Goal: Information Seeking & Learning: Learn about a topic

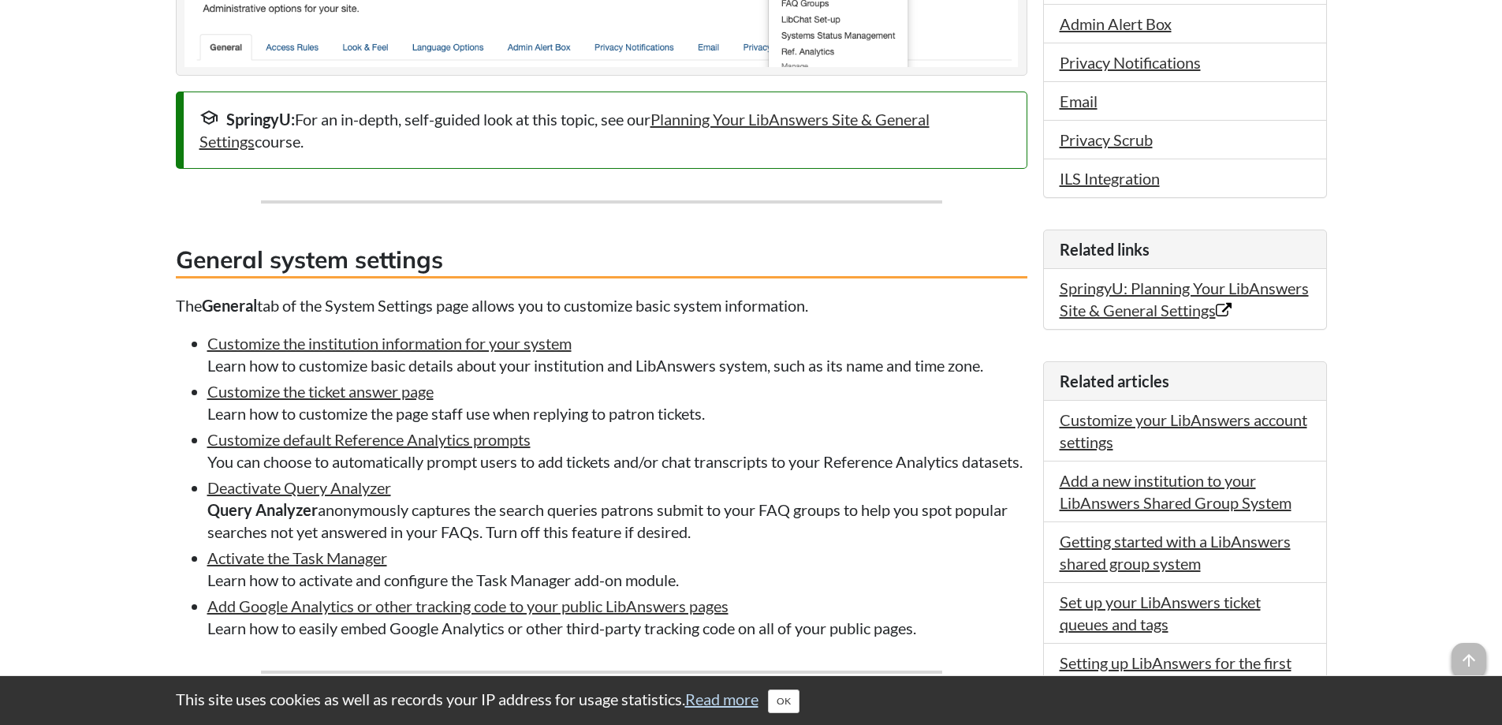
scroll to position [631, 0]
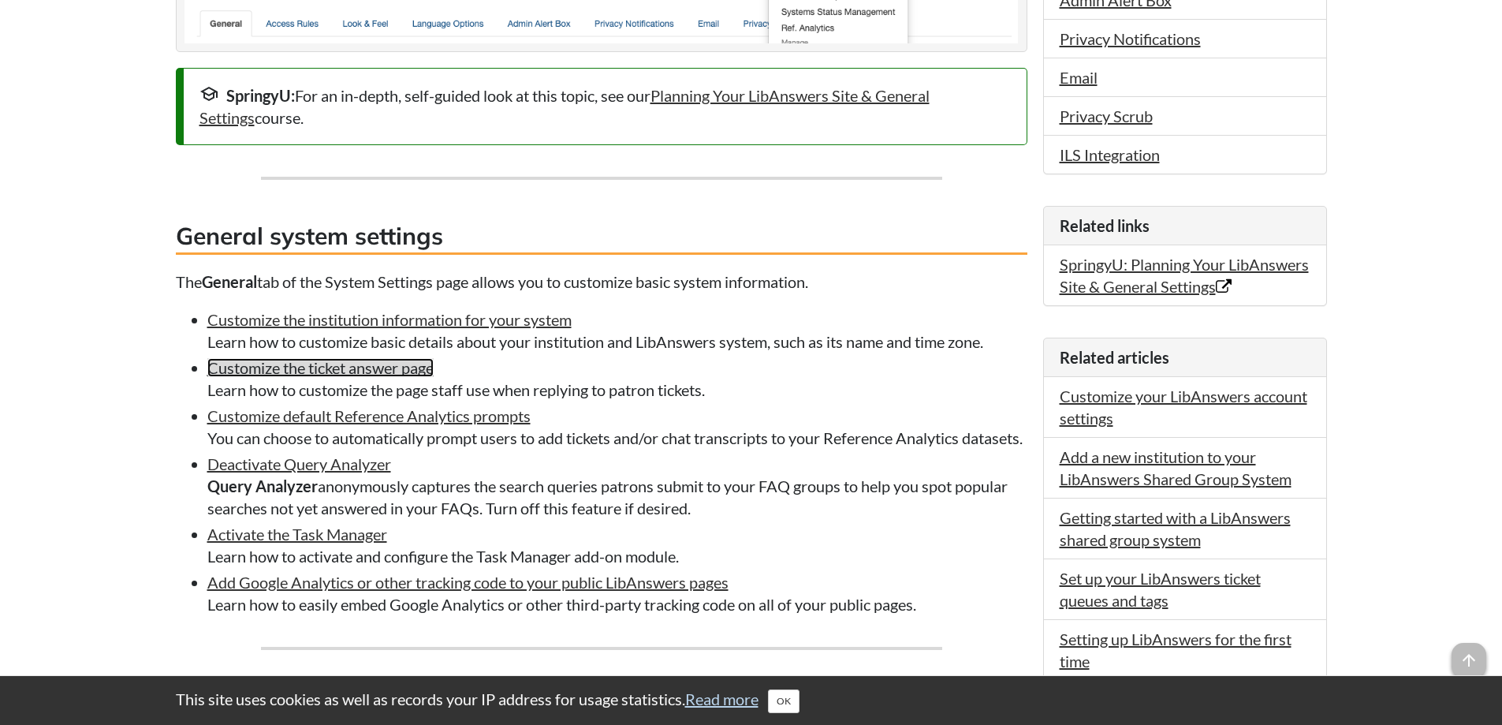
click at [315, 369] on link "Customize the ticket answer page" at bounding box center [320, 367] width 226 height 19
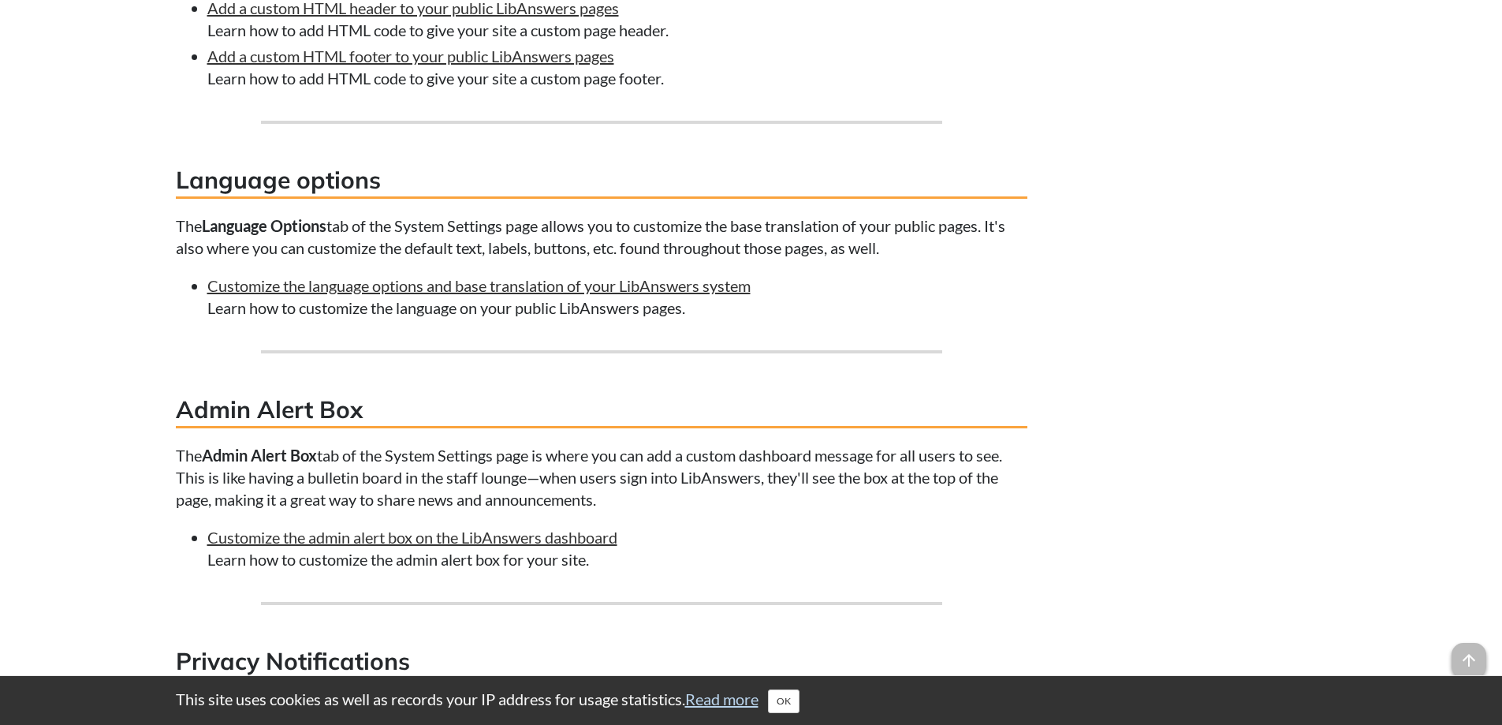
scroll to position [2132, 0]
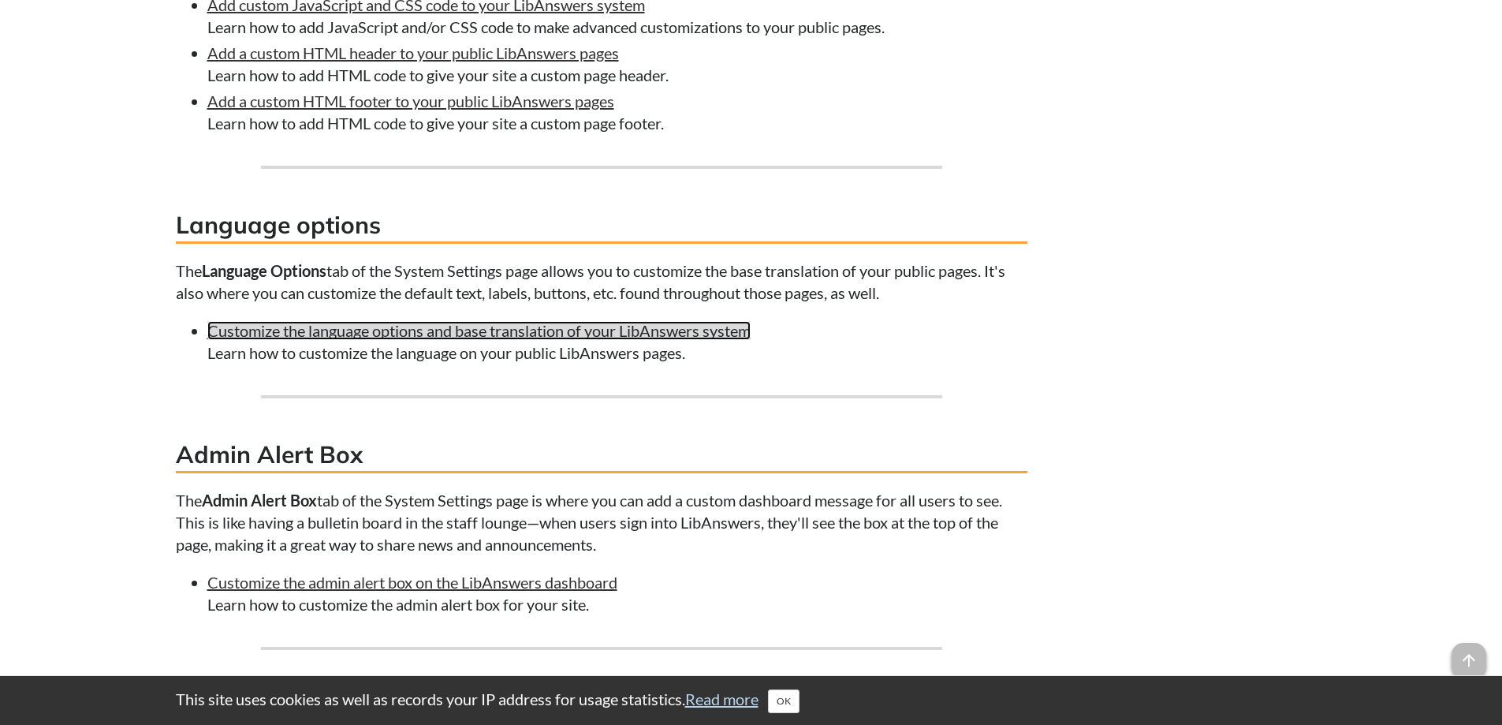
click at [463, 340] on link "Customize the language options and base translation of your LibAnswers system" at bounding box center [478, 330] width 543 height 19
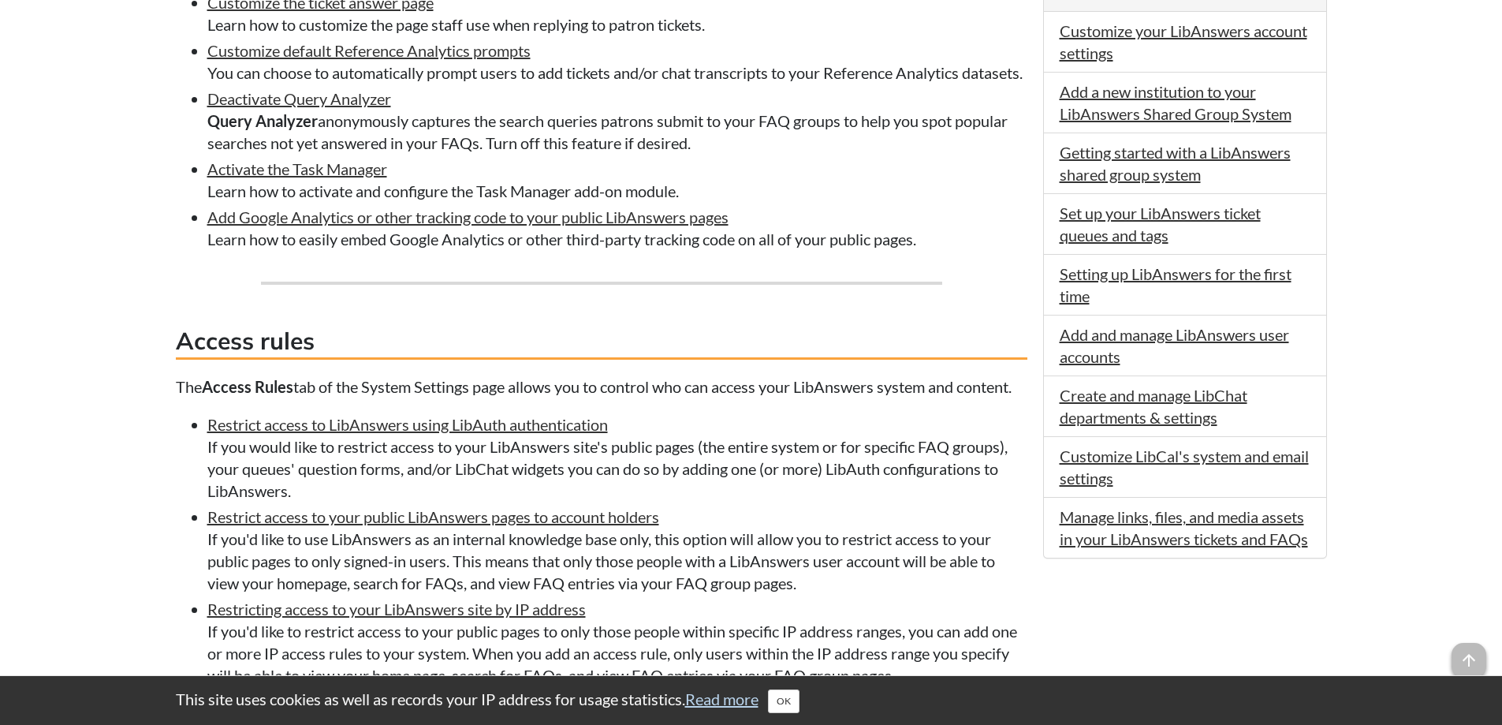
scroll to position [1005, 0]
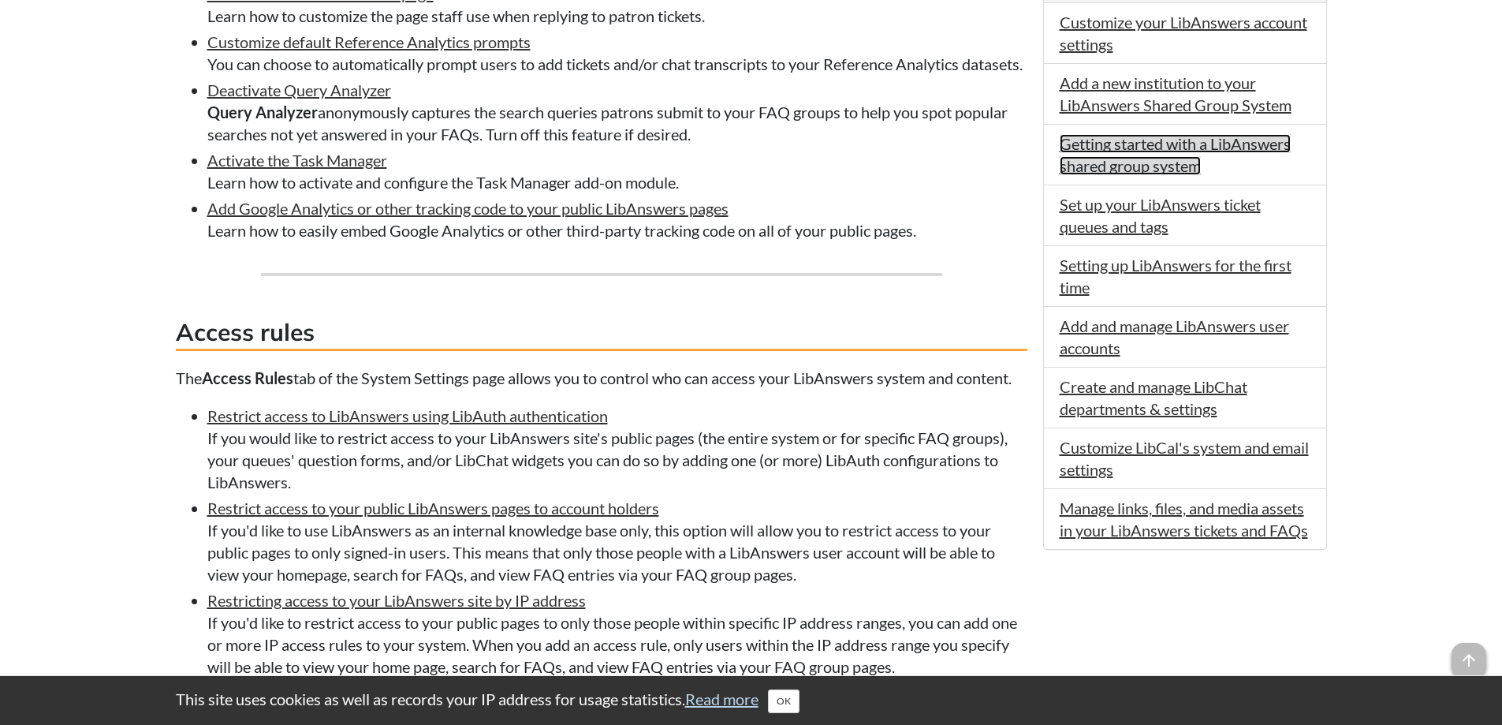
click at [1130, 167] on link "Getting started with a LibAnswers shared group system" at bounding box center [1175, 154] width 231 height 41
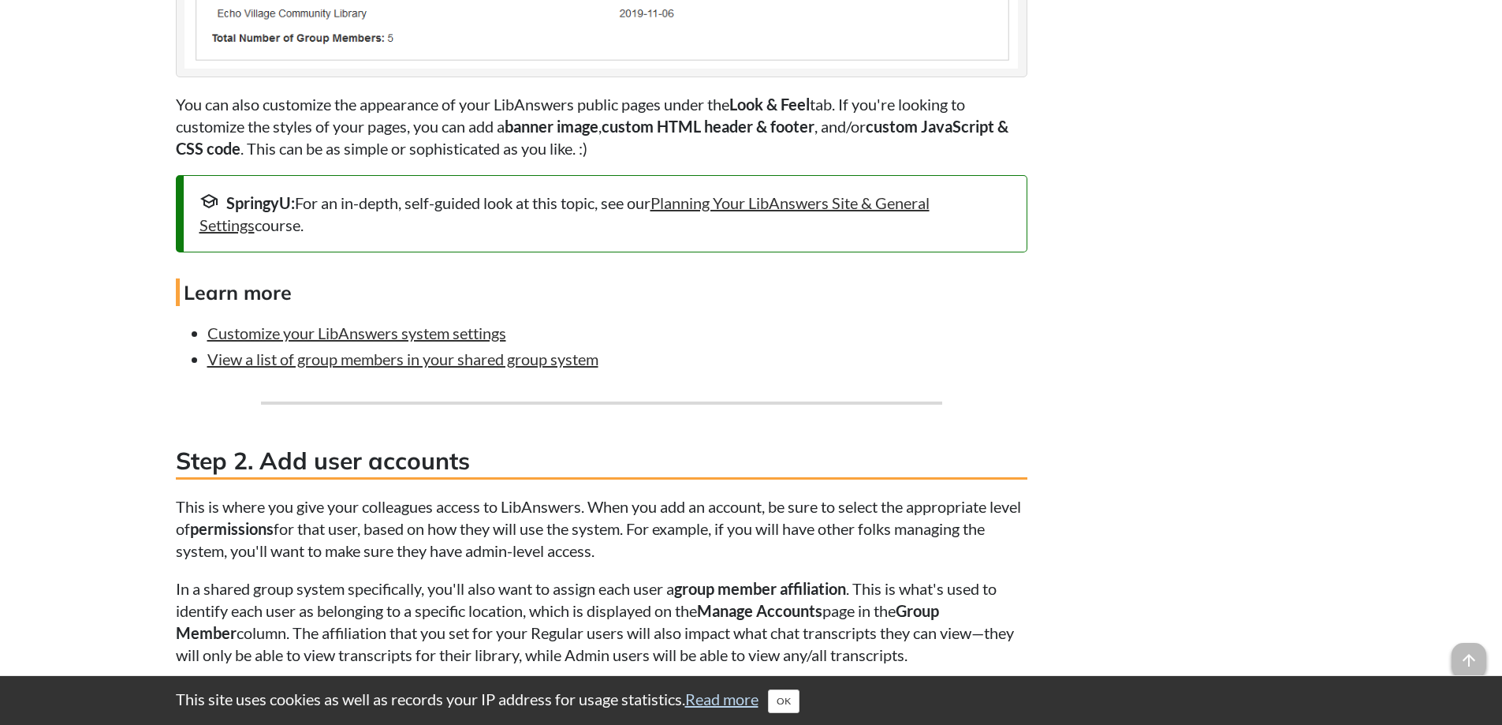
scroll to position [2365, 0]
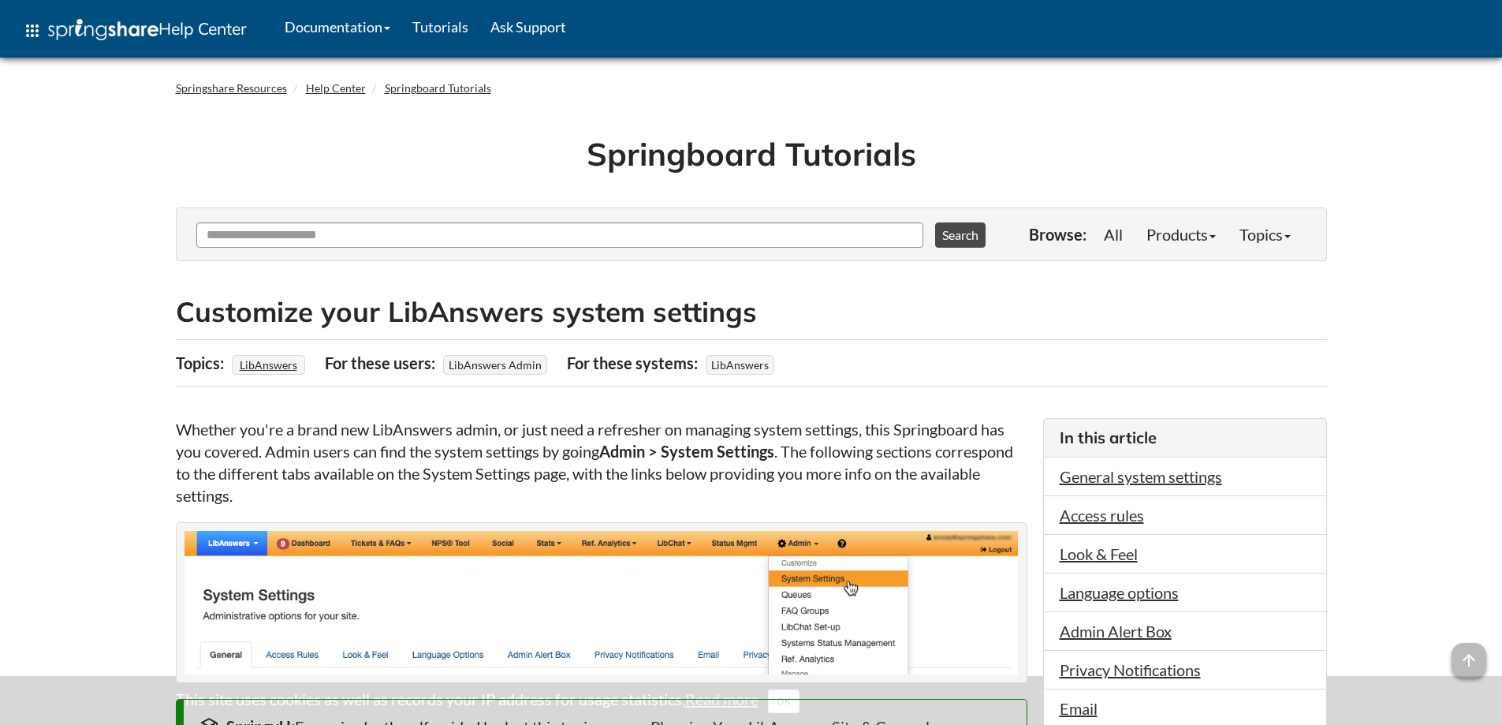
scroll to position [1005, 0]
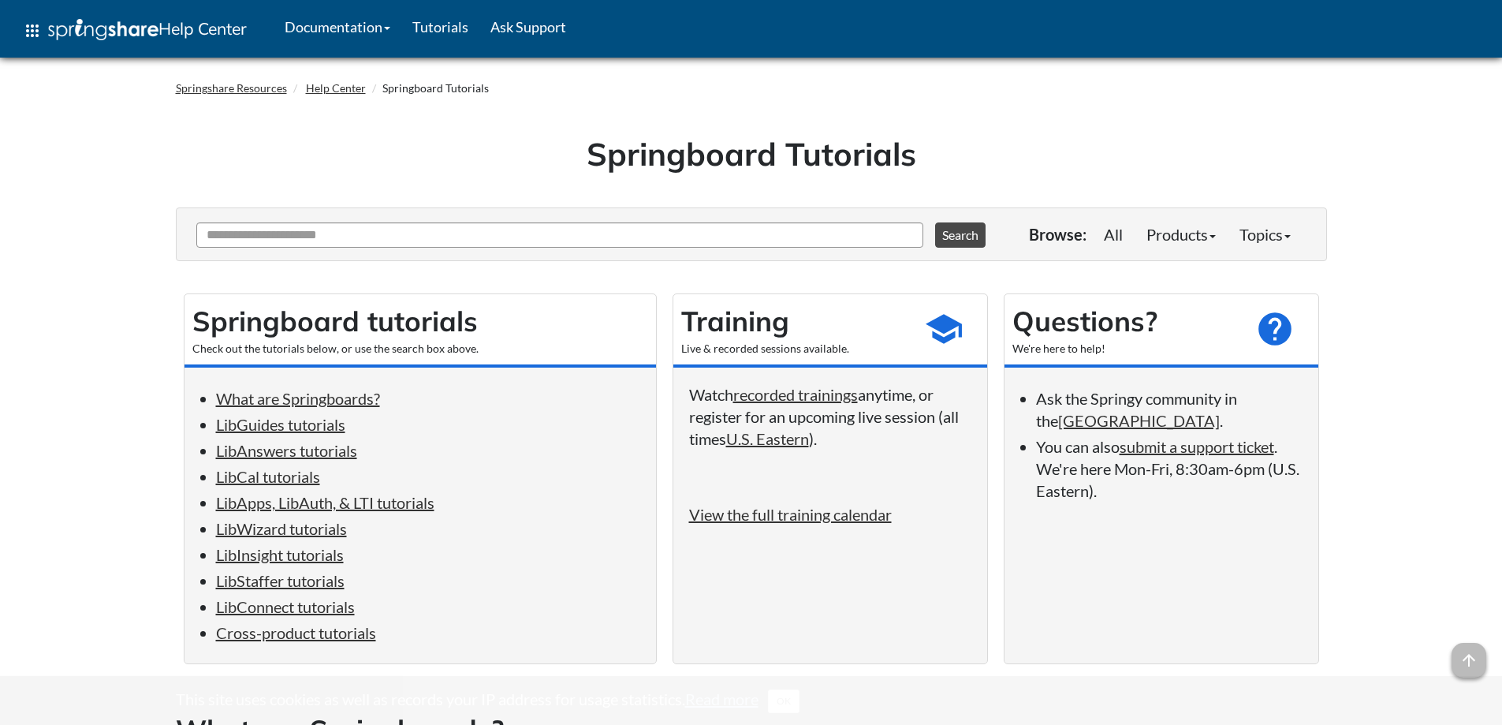
click at [446, 30] on link "Tutorials" at bounding box center [440, 26] width 78 height 39
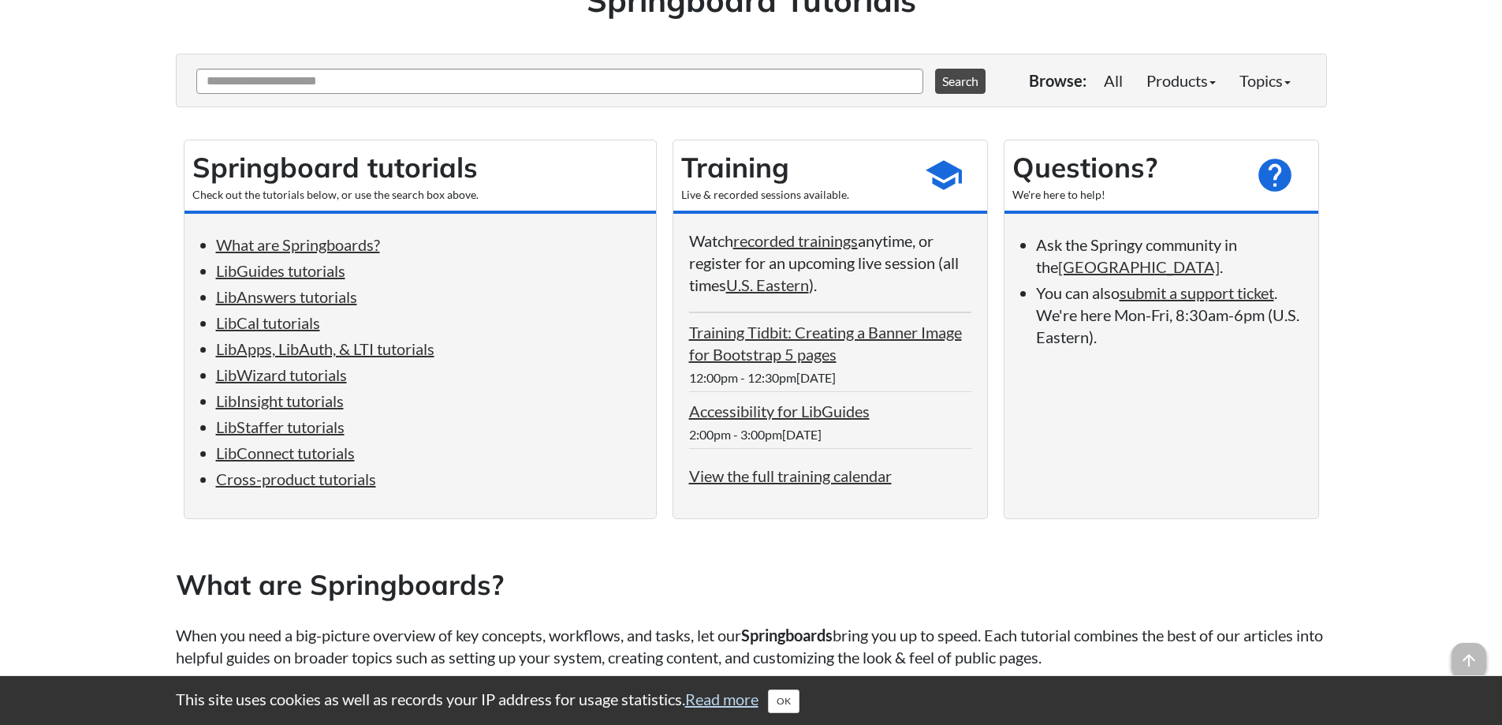
scroll to position [158, 0]
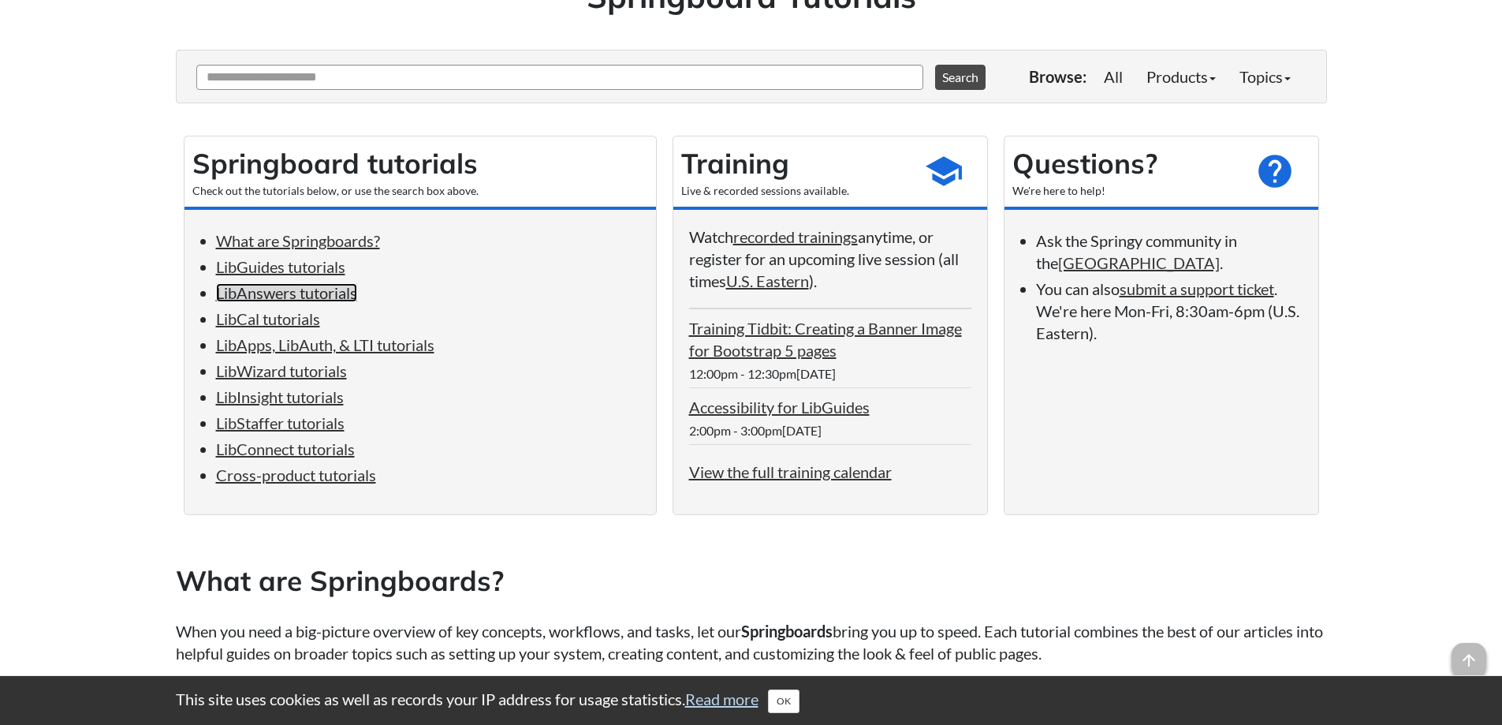
click at [341, 298] on link "LibAnswers tutorials" at bounding box center [286, 292] width 141 height 19
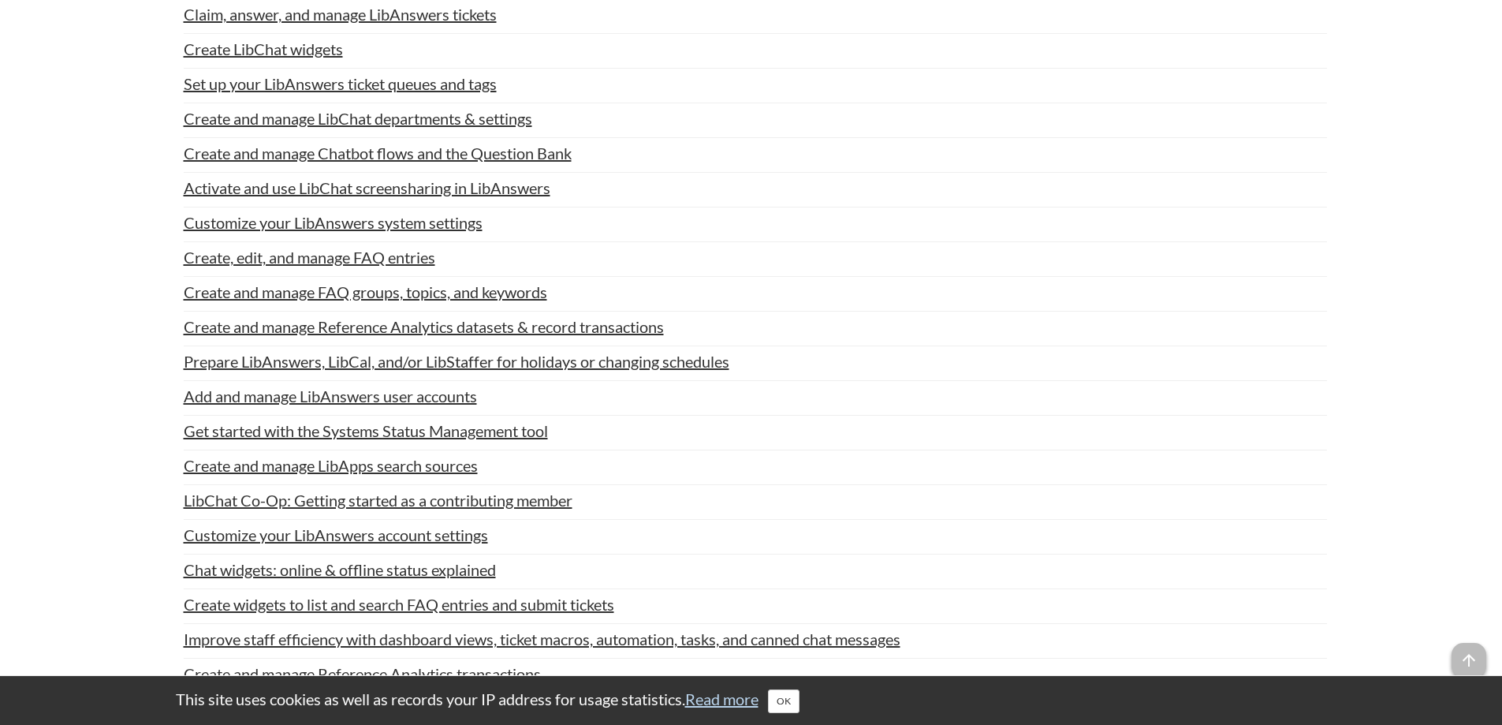
scroll to position [2125, 0]
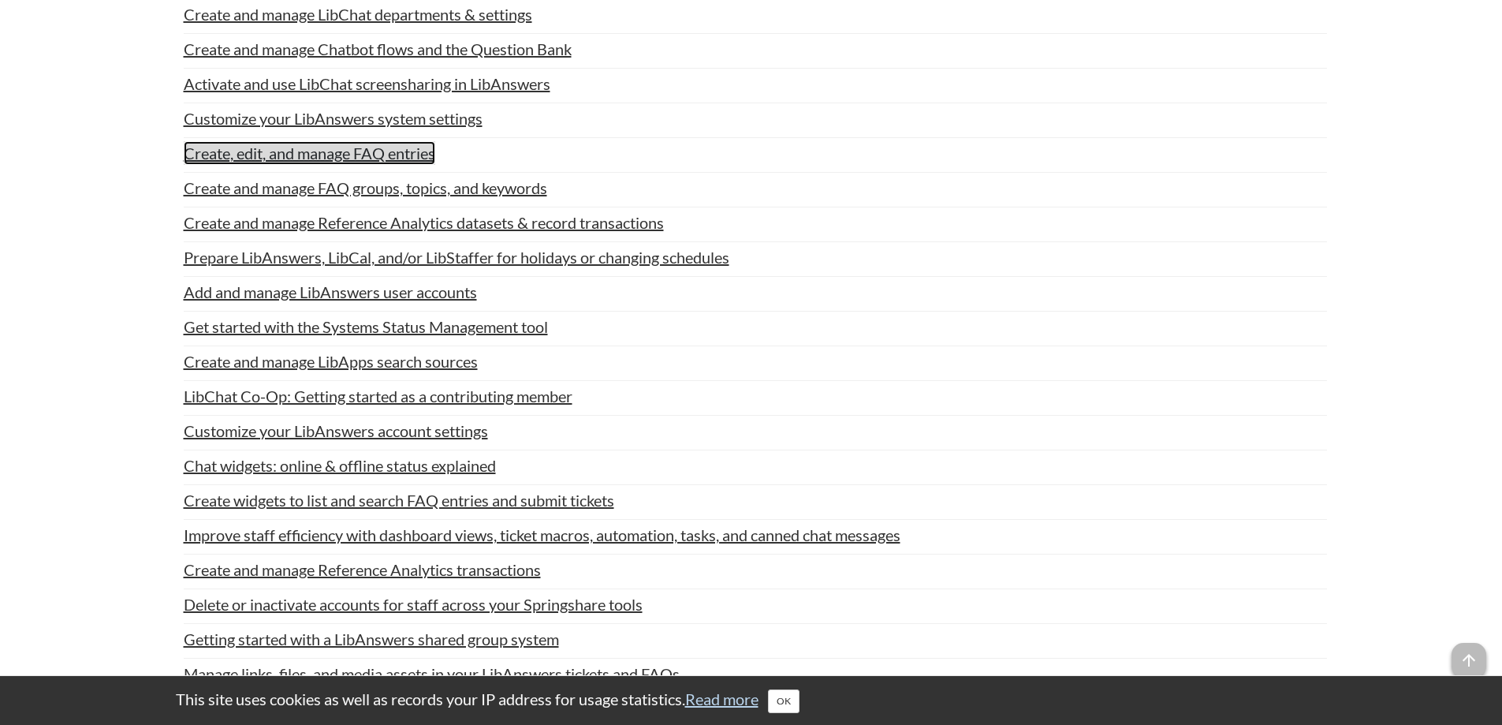
click at [248, 160] on link "Create, edit, and manage FAQ entries" at bounding box center [310, 153] width 252 height 24
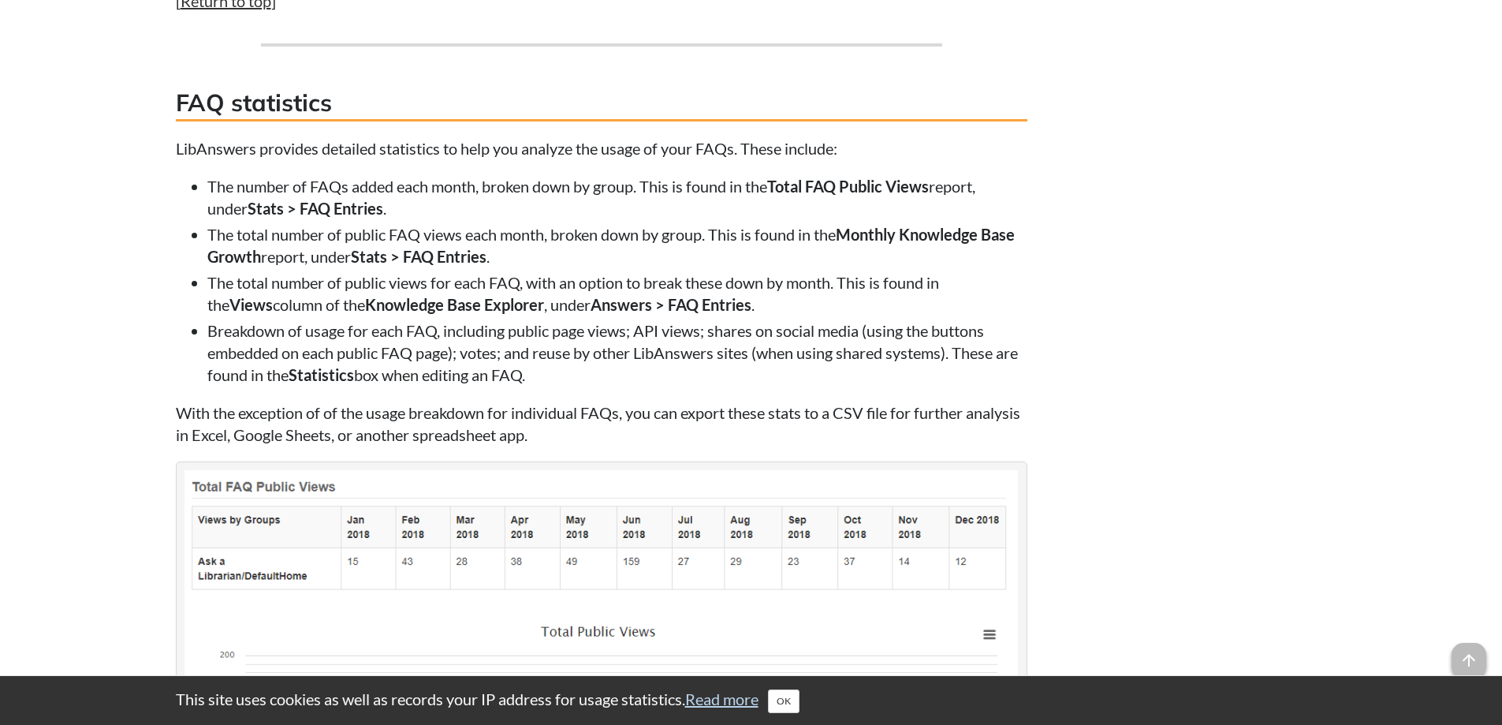
scroll to position [6781, 0]
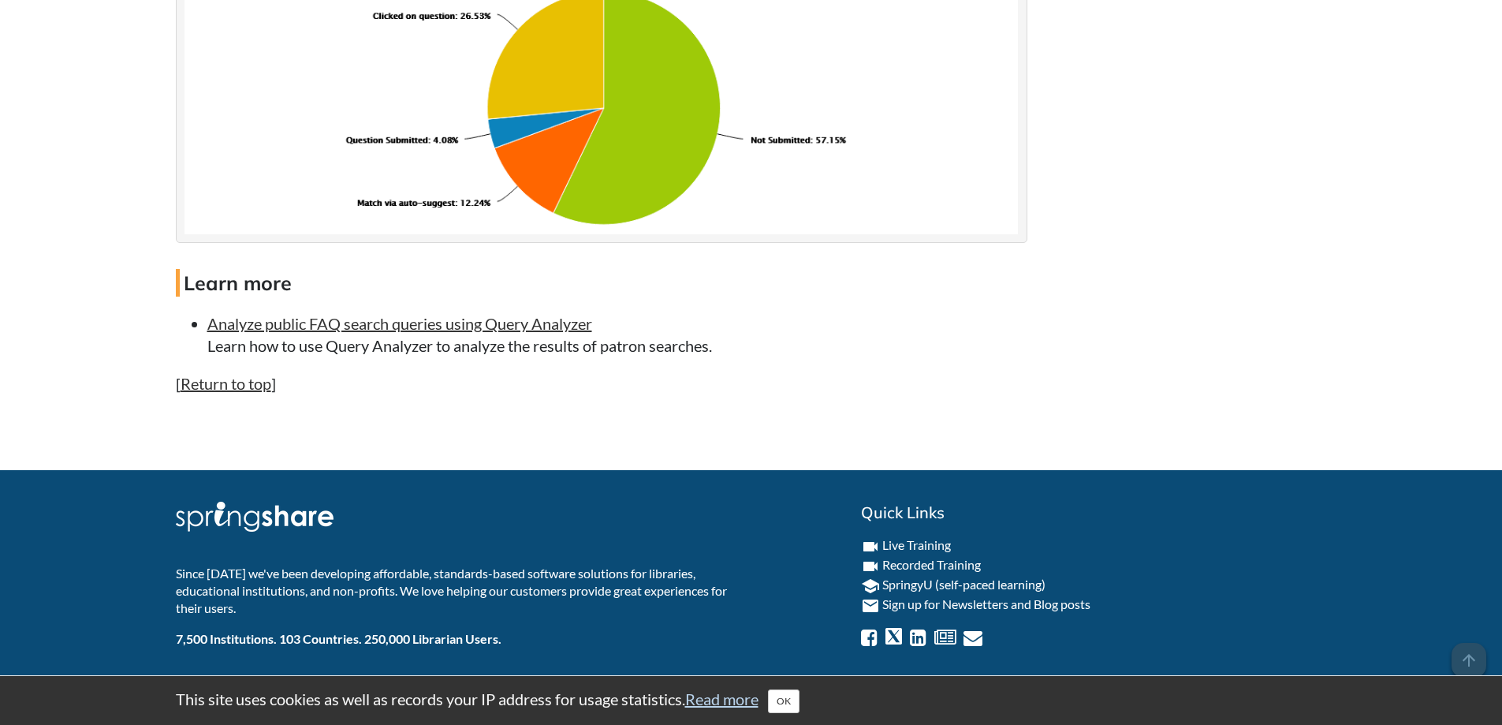
scroll to position [8813, 0]
click at [411, 327] on link "Analyze public FAQ search queries using Query Analyzer" at bounding box center [399, 323] width 385 height 19
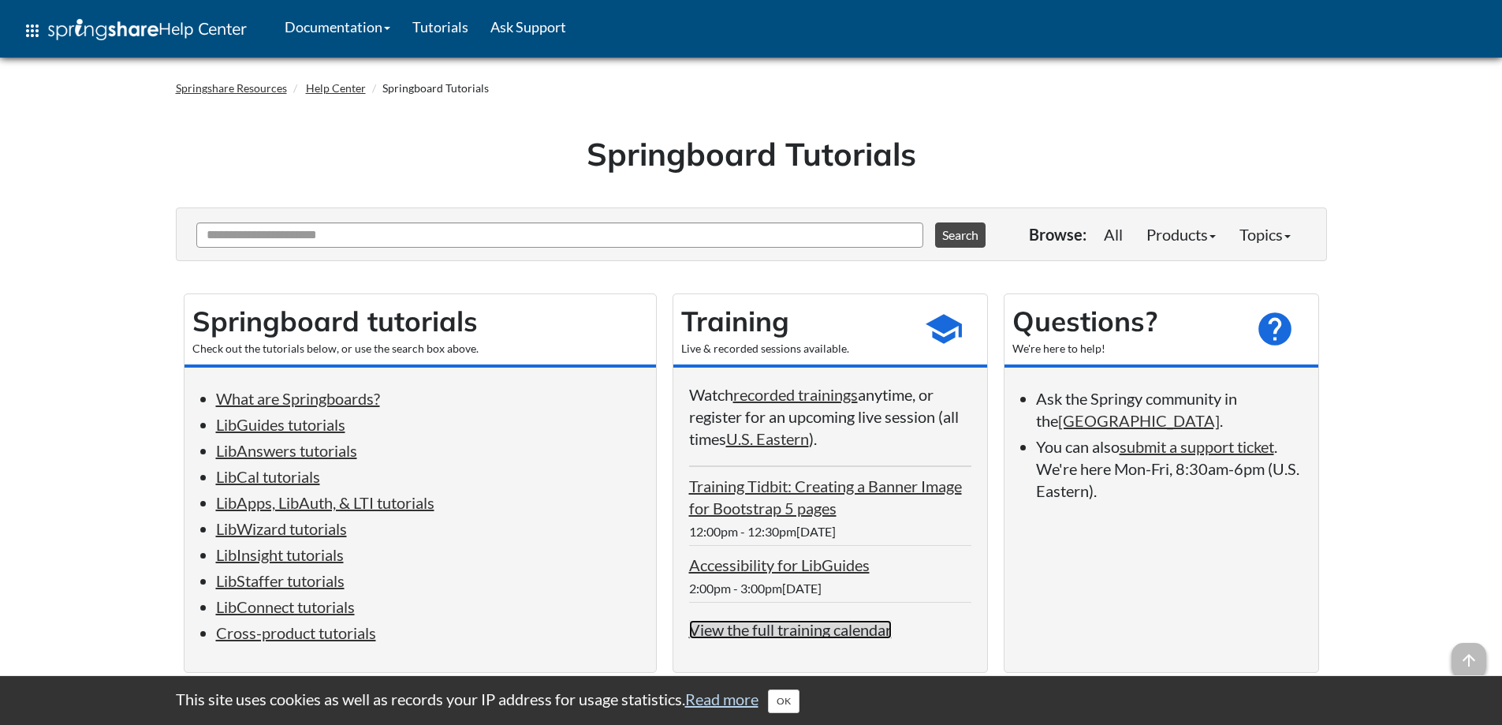
click at [820, 629] on link "View the full training calendar" at bounding box center [790, 629] width 203 height 19
